Goal: Information Seeking & Learning: Learn about a topic

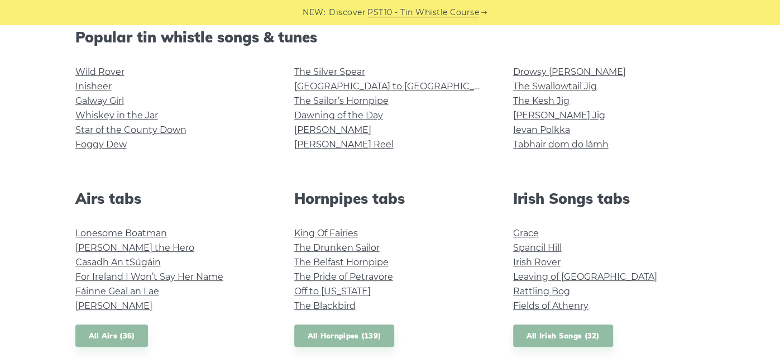
scroll to position [295, 0]
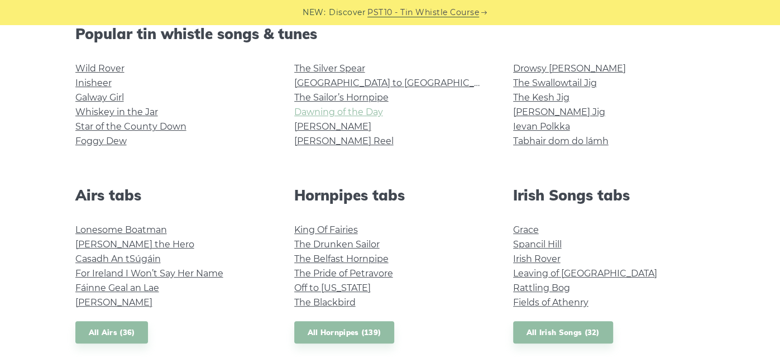
click at [327, 115] on link "Dawning of the Day" at bounding box center [338, 112] width 89 height 11
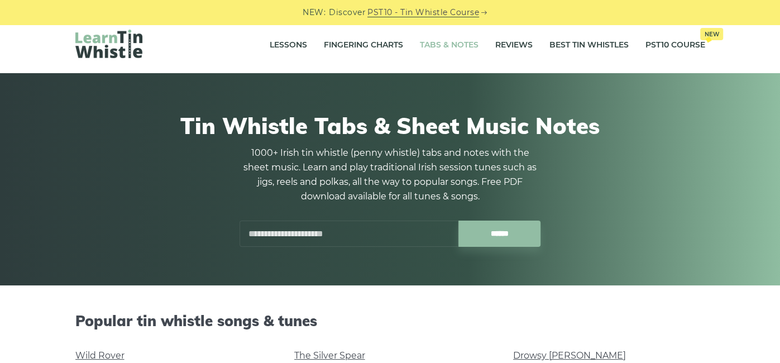
scroll to position [0, 0]
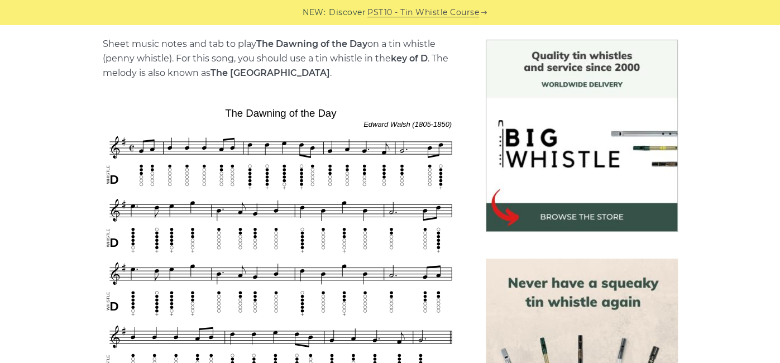
scroll to position [270, 0]
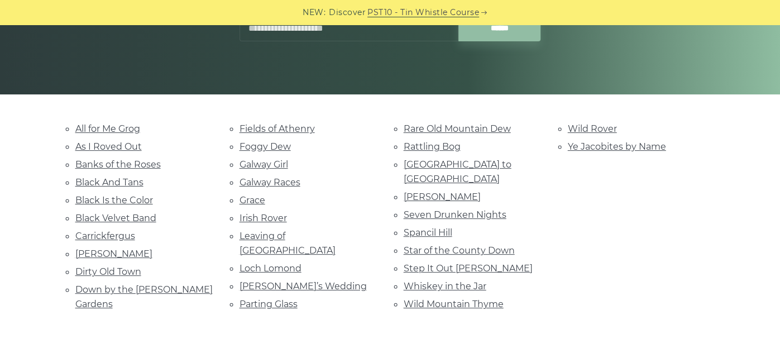
scroll to position [202, 0]
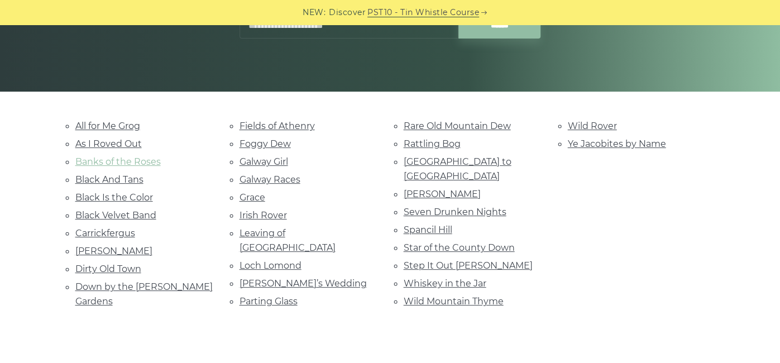
click at [108, 165] on link "Banks of the Roses" at bounding box center [117, 161] width 85 height 11
click at [433, 225] on link "Spancil Hill" at bounding box center [428, 230] width 49 height 11
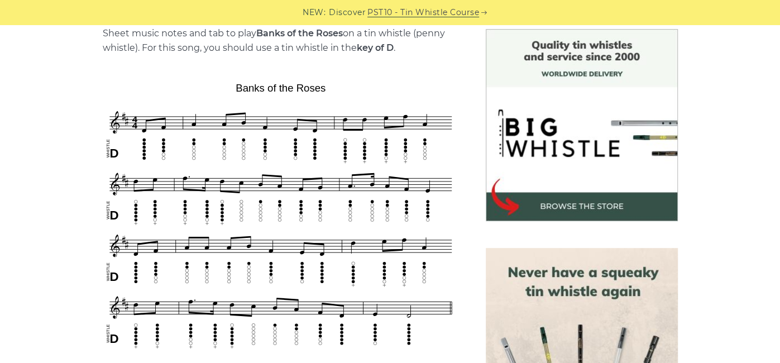
scroll to position [292, 0]
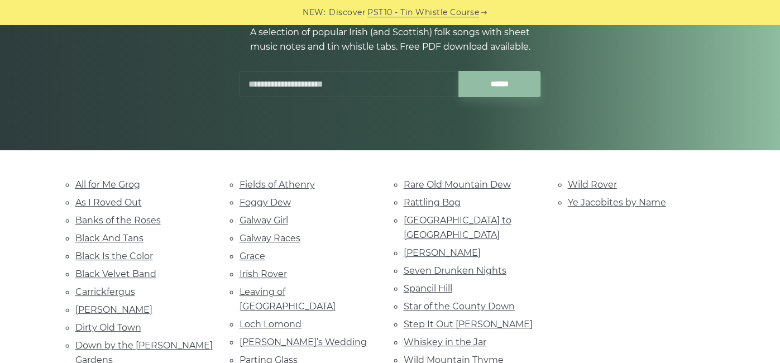
scroll to position [147, 0]
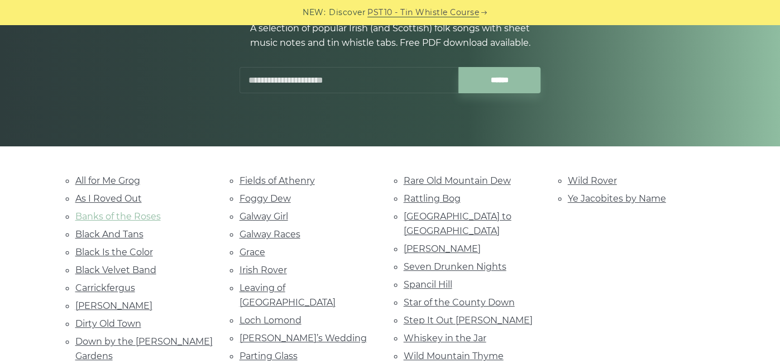
click at [101, 217] on link "Banks of the Roses" at bounding box center [117, 216] width 85 height 11
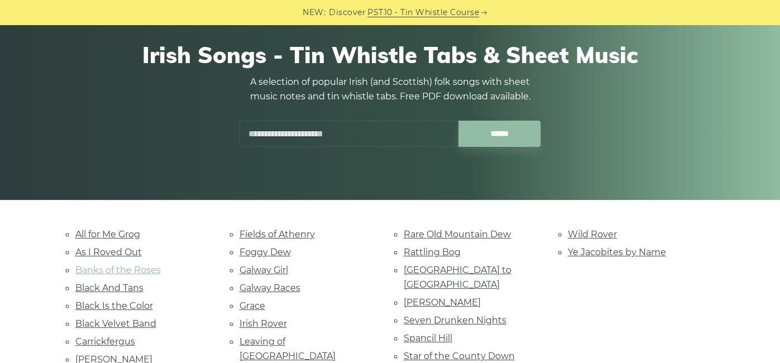
scroll to position [83, 0]
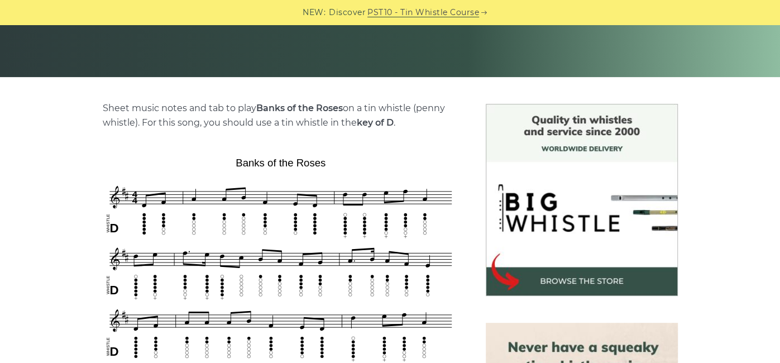
scroll to position [217, 0]
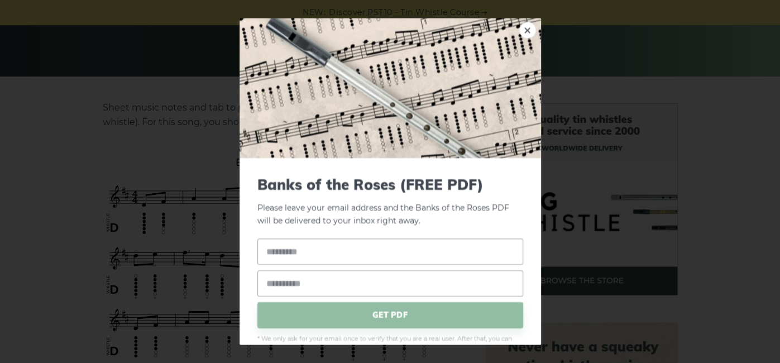
click at [52, 135] on div "× Banks of the Roses (FREE PDF) Please leave your email address and the Banks o…" at bounding box center [390, 181] width 780 height 363
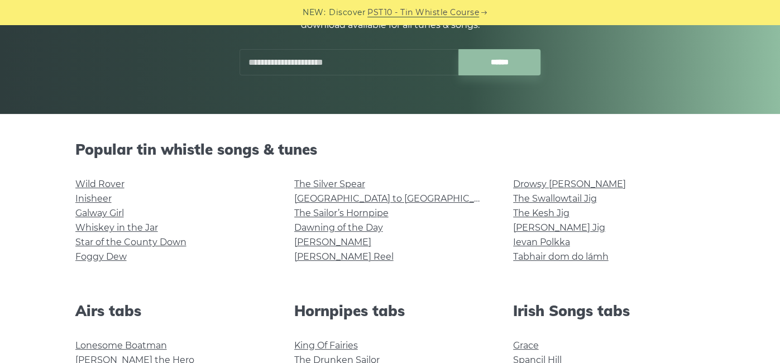
scroll to position [174, 0]
